Goal: Transaction & Acquisition: Purchase product/service

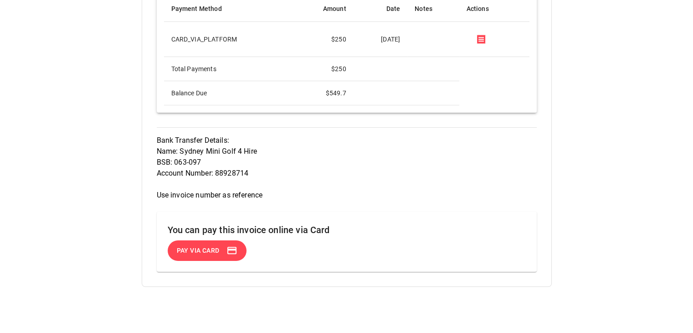
scroll to position [620, 0]
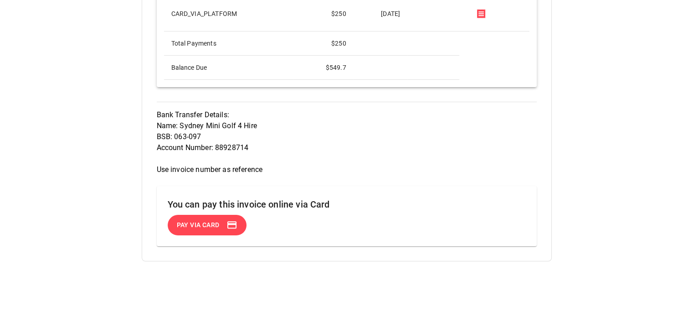
click at [210, 225] on span "Pay via Card" at bounding box center [198, 224] width 43 height 11
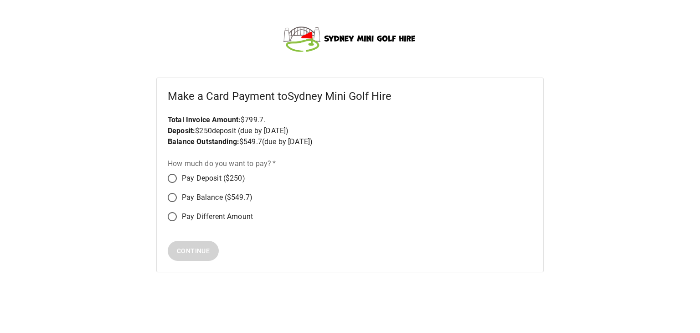
click at [209, 202] on span "Pay Balance ($549.7)" at bounding box center [217, 197] width 71 height 11
click at [204, 247] on span "Continue" at bounding box center [193, 250] width 33 height 11
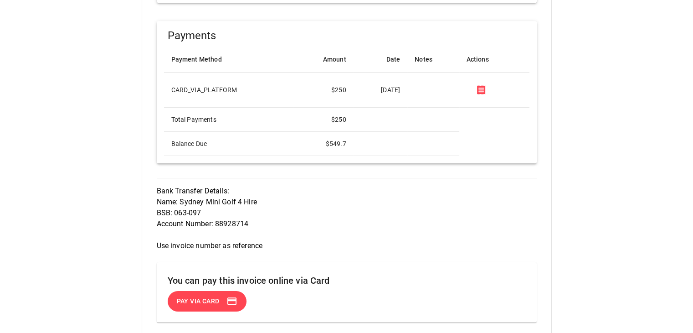
scroll to position [547, 0]
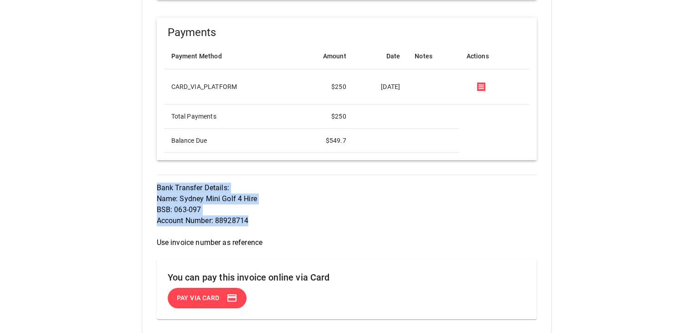
drag, startPoint x: 254, startPoint y: 221, endPoint x: 153, endPoint y: 188, distance: 105.9
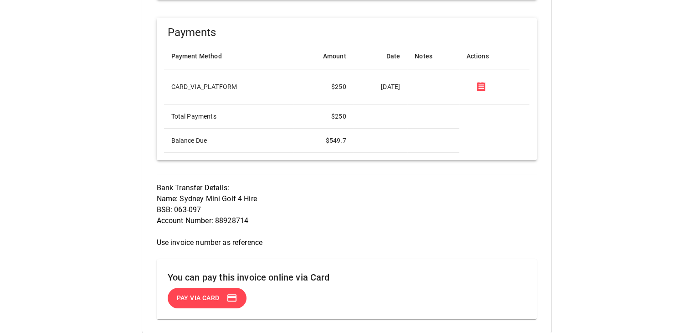
click at [225, 237] on p "Bank Transfer Details: Name: Sydney Mini Golf 4 Hire BSB: 063-097 Account Numbe…" at bounding box center [347, 215] width 380 height 66
